Goal: Information Seeking & Learning: Learn about a topic

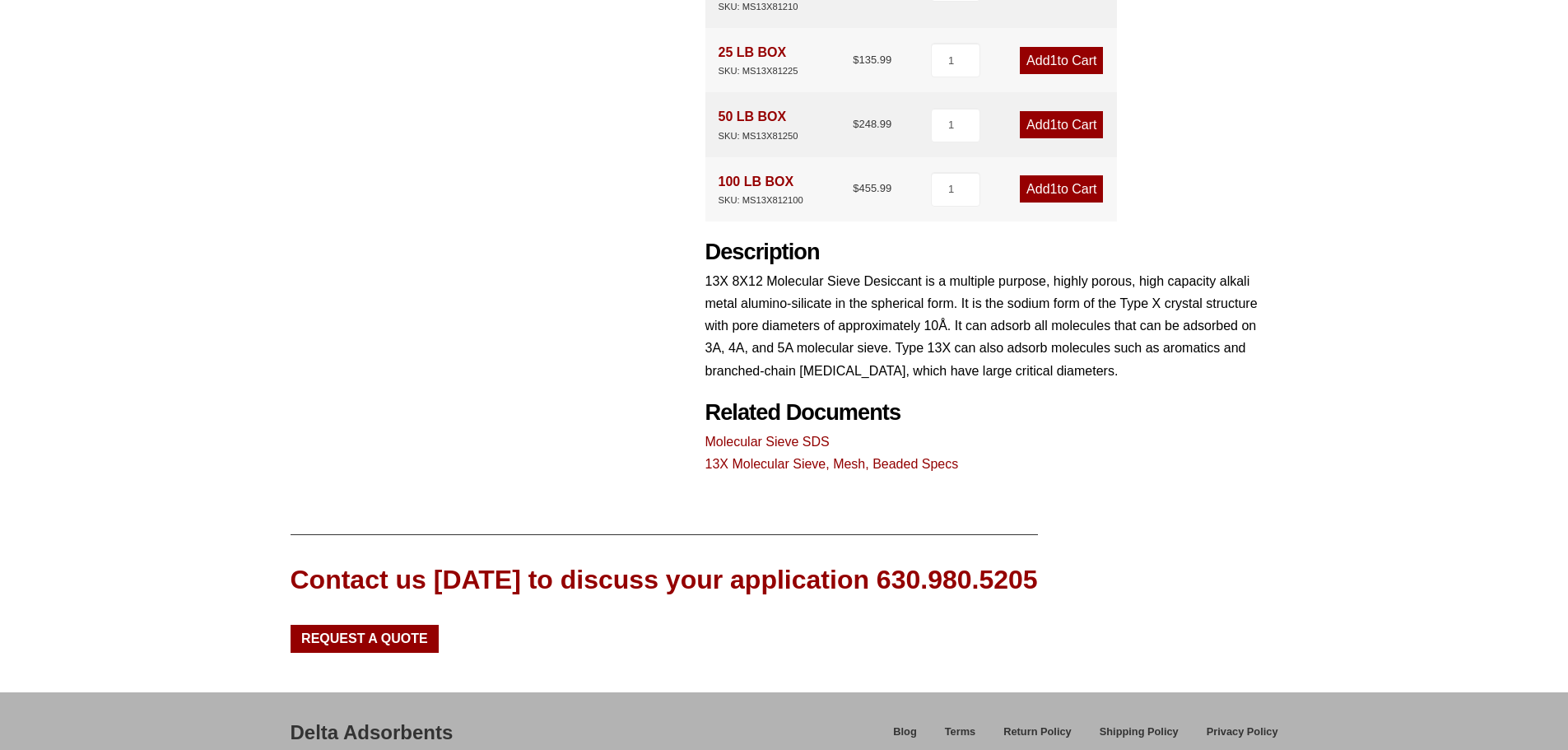
scroll to position [658, 0]
click at [796, 456] on link "13X Molecular Sieve, Mesh, Beaded Specs" at bounding box center [832, 463] width 253 height 14
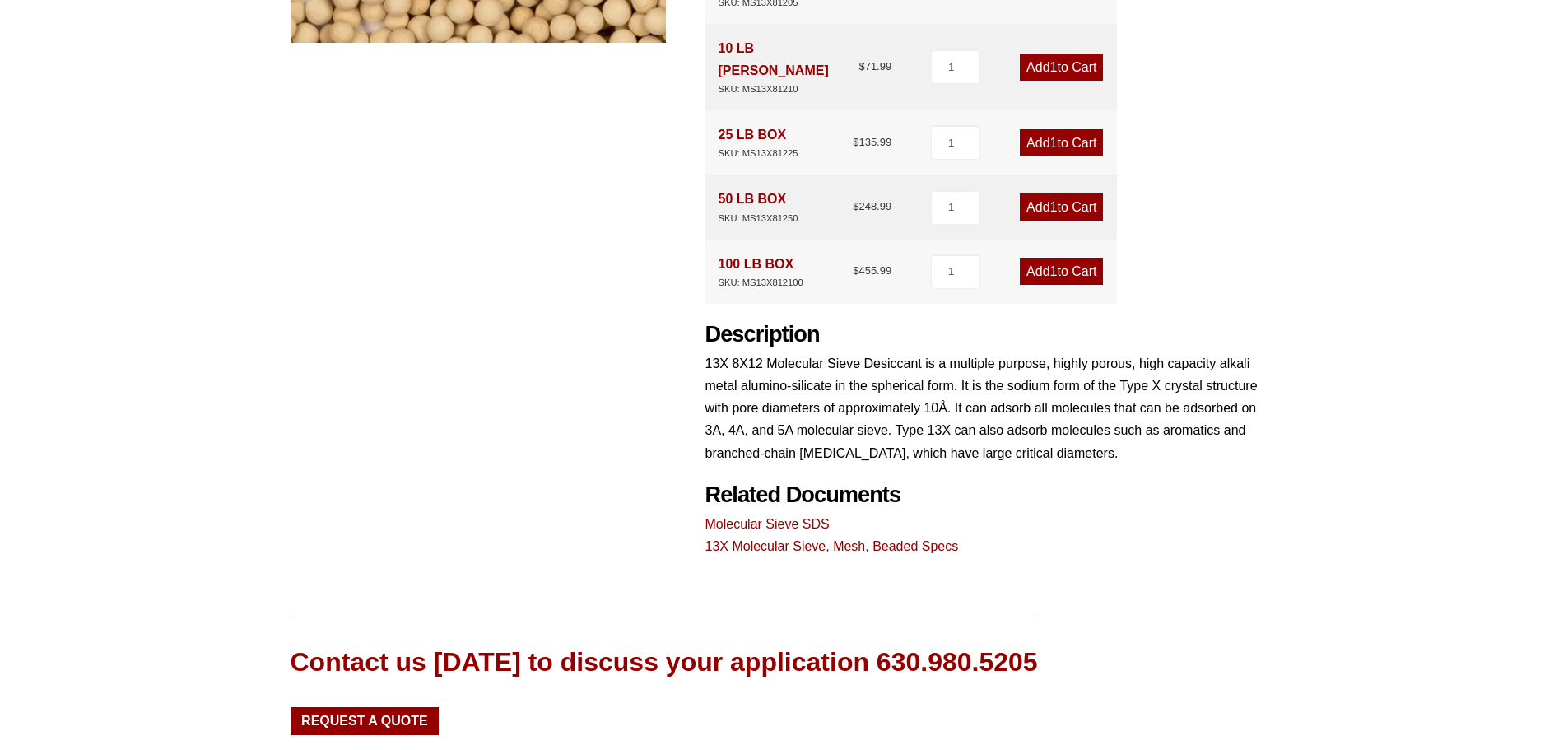
scroll to position [576, 0]
drag, startPoint x: 732, startPoint y: 318, endPoint x: 791, endPoint y: 323, distance: 59.2
click at [791, 352] on p "13X 8X12 Molecular Sieve Desiccant is a multiple purpose, highly porous, high c…" at bounding box center [992, 408] width 572 height 112
click at [757, 352] on p "13X 8X12 Molecular Sieve Desiccant is a multiple purpose, highly porous, high c…" at bounding box center [992, 408] width 572 height 112
drag, startPoint x: 735, startPoint y: 318, endPoint x: 762, endPoint y: 324, distance: 27.7
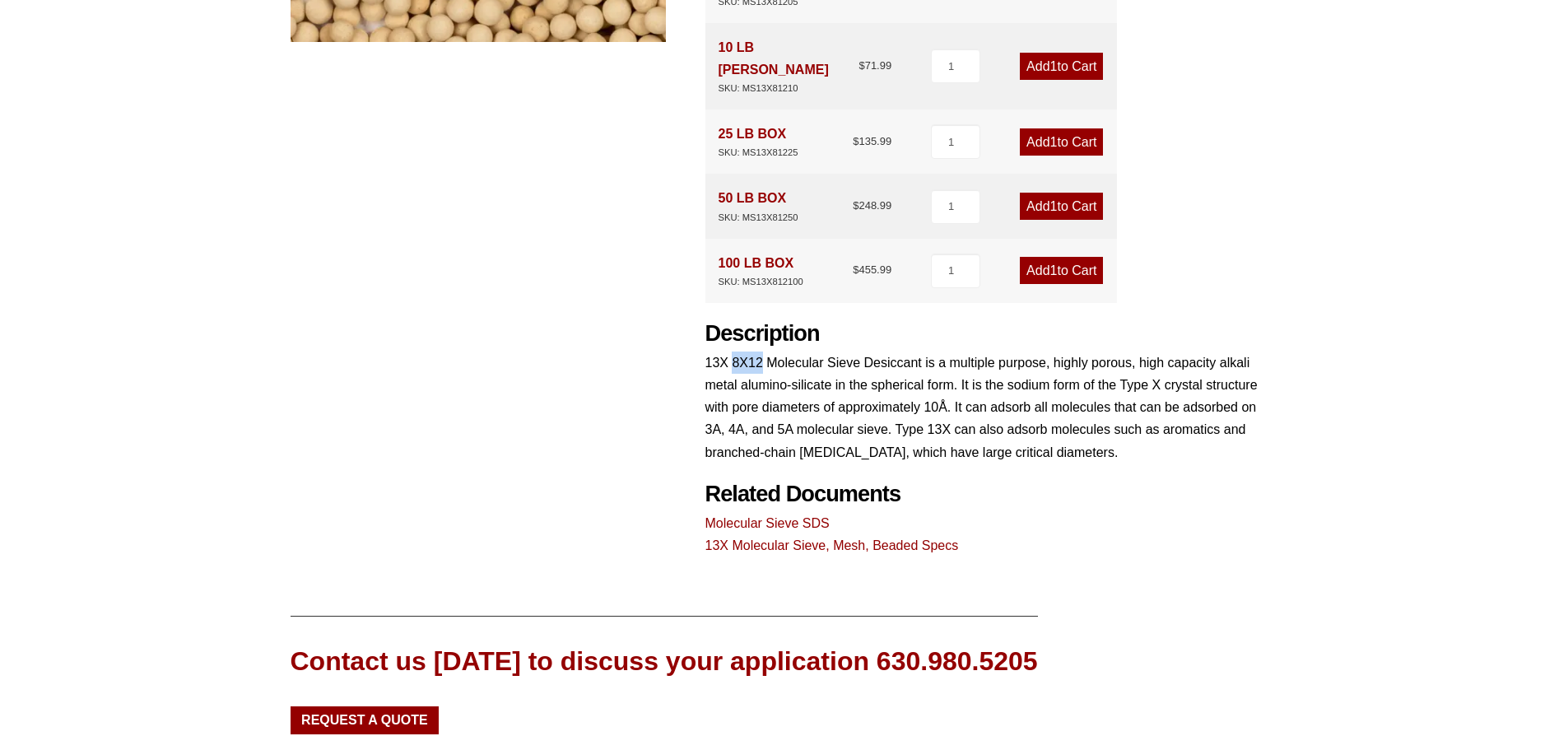
click at [762, 352] on p "13X 8X12 Molecular Sieve Desiccant is a multiple purpose, highly porous, high c…" at bounding box center [992, 408] width 572 height 112
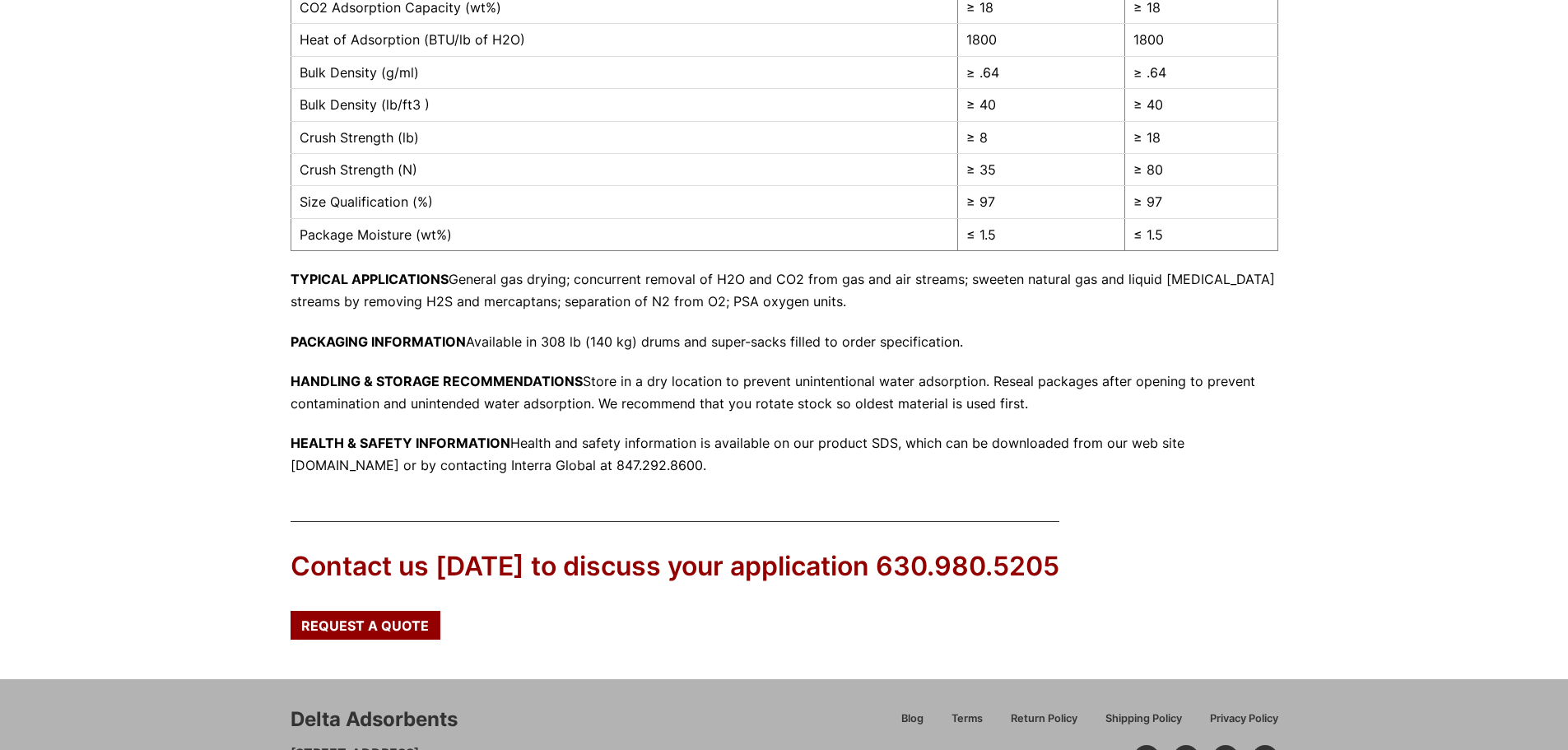
scroll to position [576, 0]
